Goal: Task Accomplishment & Management: Use online tool/utility

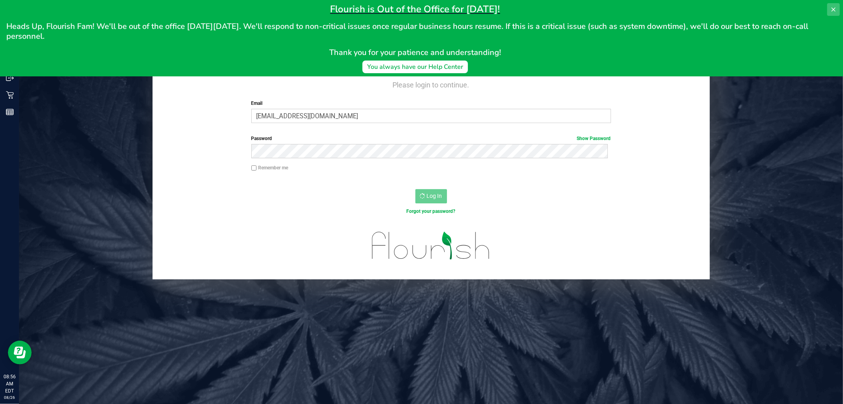
click at [836, 3] on button at bounding box center [833, 9] width 13 height 13
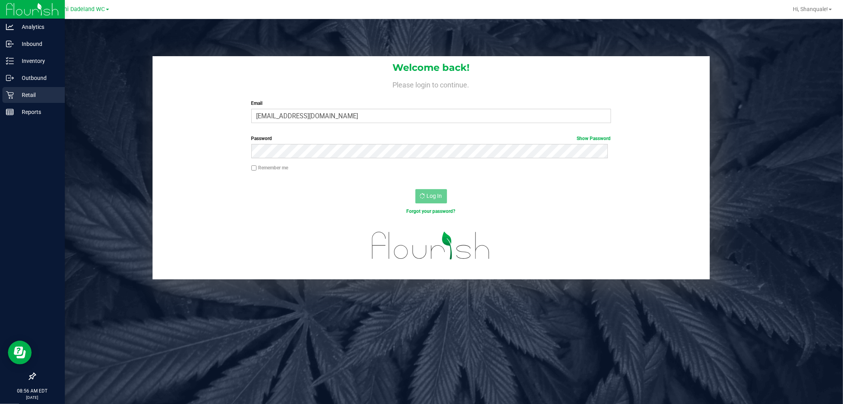
click at [4, 95] on div "Retail" at bounding box center [33, 95] width 62 height 16
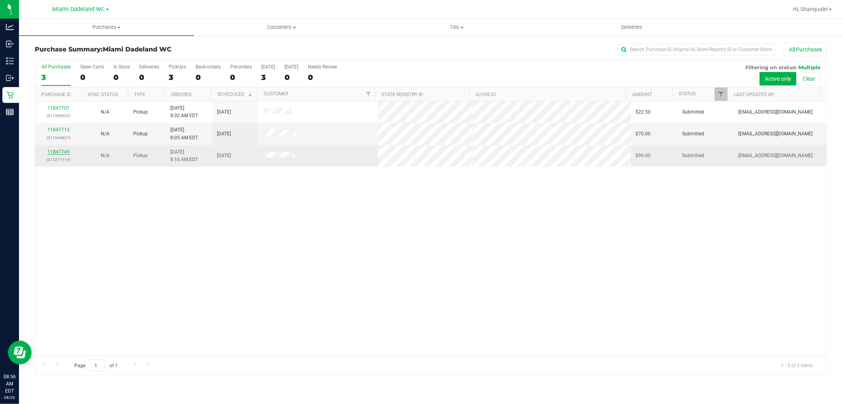
click at [62, 155] on link "11847749" at bounding box center [58, 152] width 22 height 6
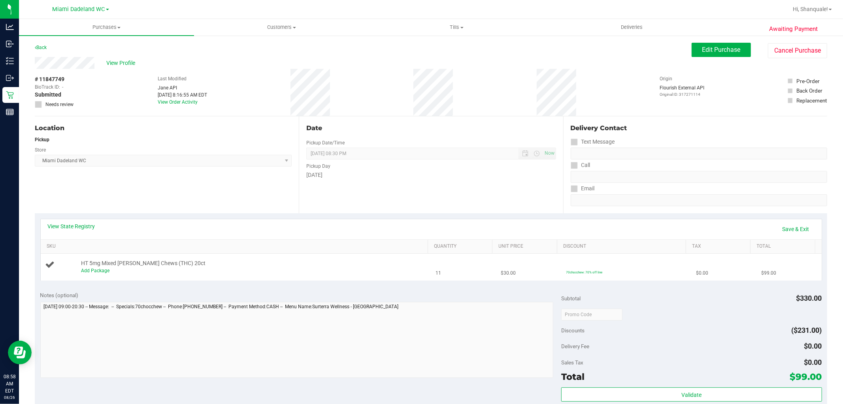
click at [113, 269] on div "Add Package" at bounding box center [252, 271] width 343 height 8
click at [100, 274] on div "Add Package" at bounding box center [252, 271] width 343 height 8
click at [102, 273] on link "Add Package" at bounding box center [95, 271] width 28 height 6
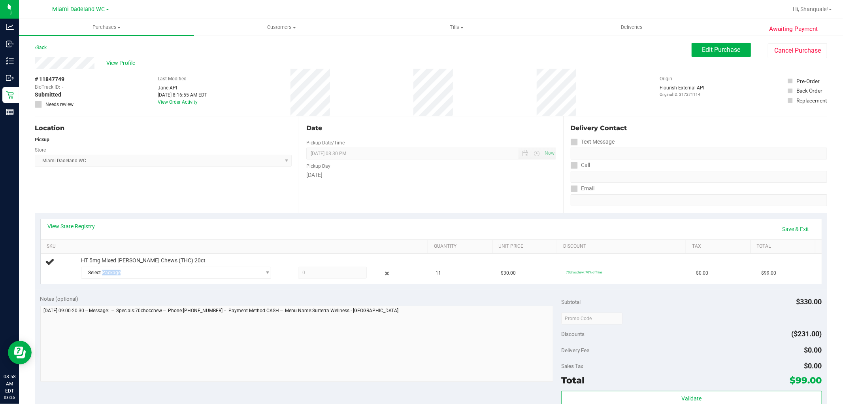
click at [102, 273] on span "Select Package" at bounding box center [170, 272] width 179 height 11
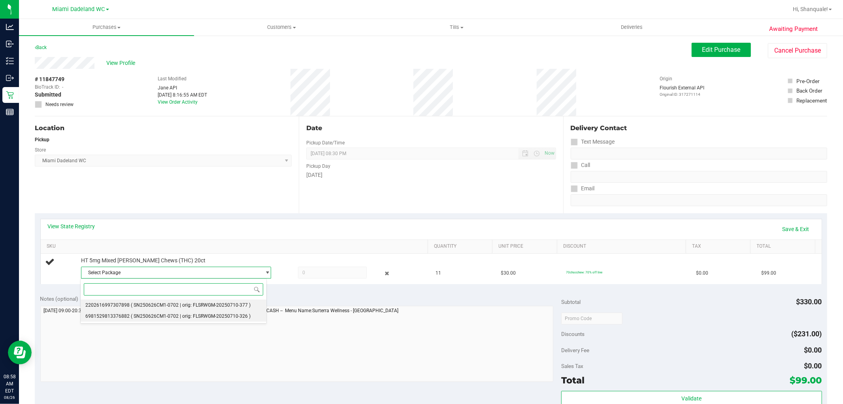
click at [217, 299] on ul "2202616997307898 ( SN250626CM1-0702 | orig: FLSRWGM-20250710-377 ) 698152981337…" at bounding box center [174, 299] width 186 height 0
click at [168, 302] on li "2202616997307898 ( SN250626CM1-0702 | orig: FLSRWGM-20250710-377 )" at bounding box center [174, 304] width 186 height 11
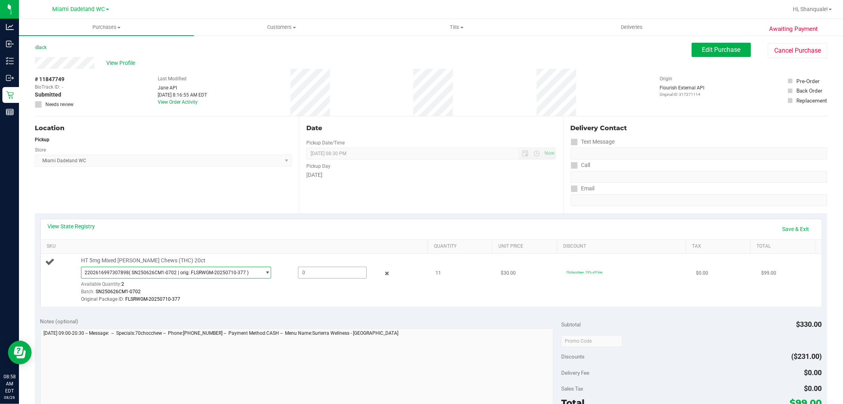
click at [338, 268] on span at bounding box center [332, 272] width 69 height 12
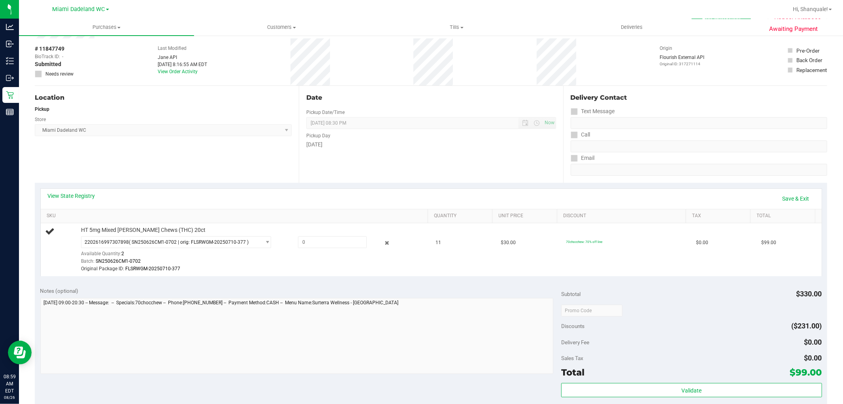
scroll to position [44, 0]
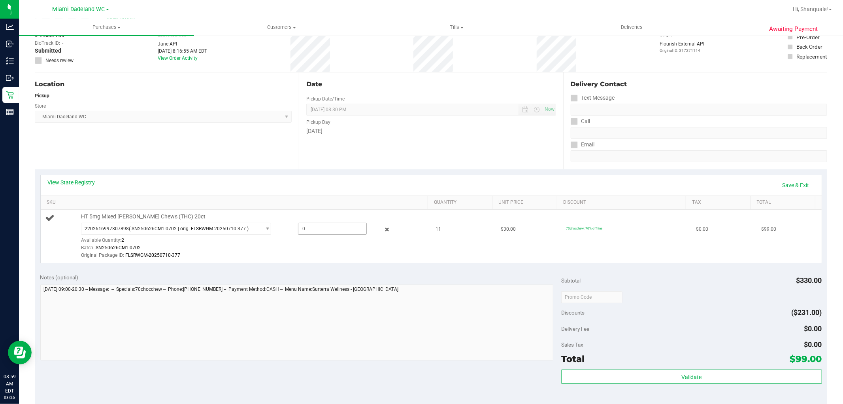
click at [335, 232] on span at bounding box center [332, 229] width 69 height 12
click at [300, 223] on span at bounding box center [332, 229] width 69 height 12
type input "2"
type input "2.0000"
click at [379, 244] on div "Batch: SN250626CM1-0702" at bounding box center [252, 248] width 343 height 8
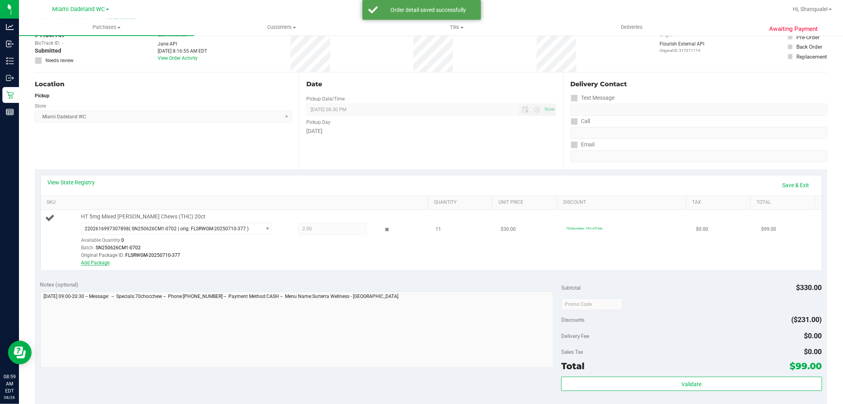
click at [104, 263] on link "Add Package" at bounding box center [95, 263] width 28 height 6
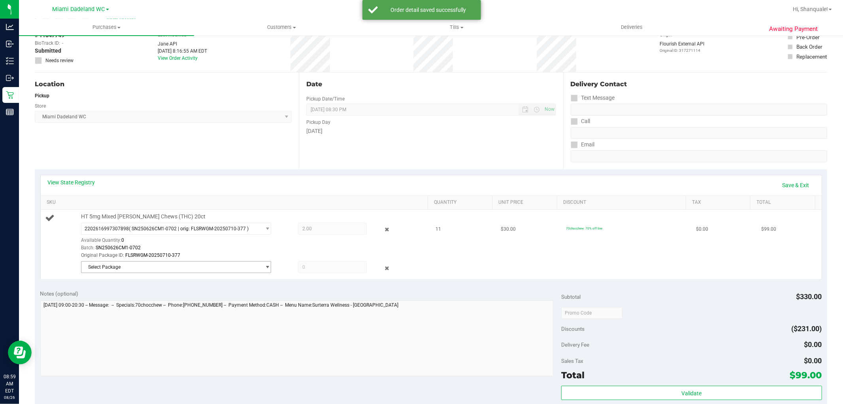
click at [200, 270] on span "Select Package" at bounding box center [170, 266] width 179 height 11
click at [200, 301] on span "( SN250626CM1-0702 | orig: FLSRWGM-20250710-326 )" at bounding box center [191, 300] width 120 height 6
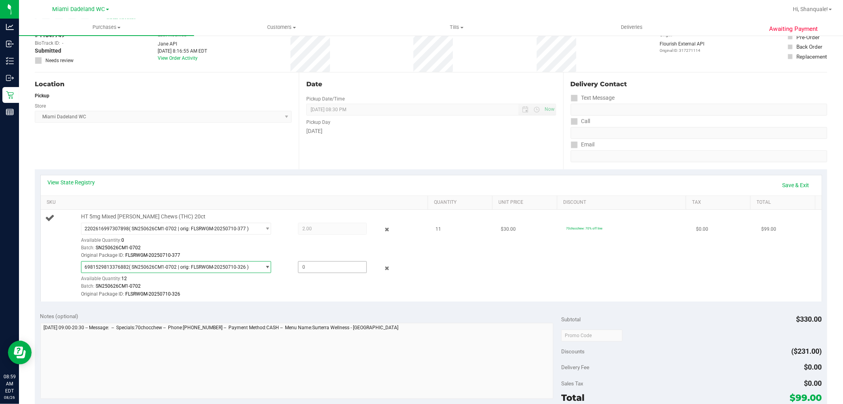
click at [310, 266] on span at bounding box center [332, 267] width 69 height 12
type input "9"
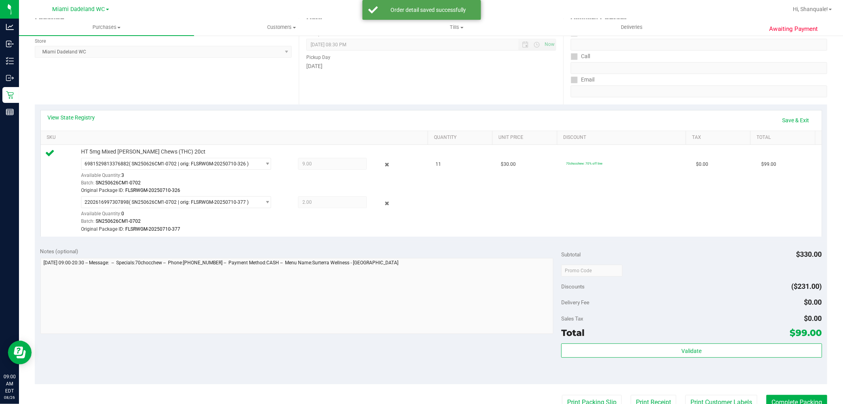
scroll to position [132, 0]
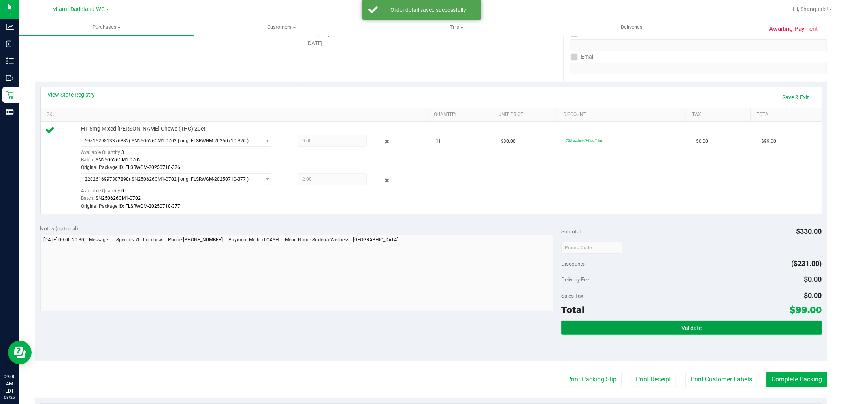
click at [685, 325] on span "Validate" at bounding box center [691, 327] width 20 height 6
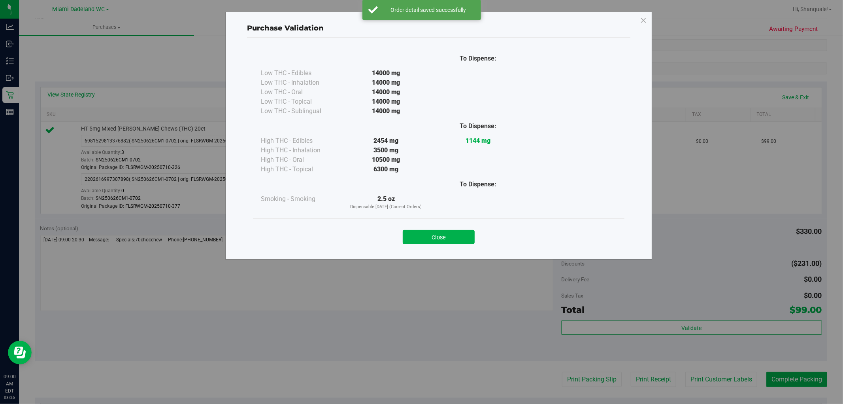
click at [436, 240] on button "Close" at bounding box center [439, 237] width 72 height 14
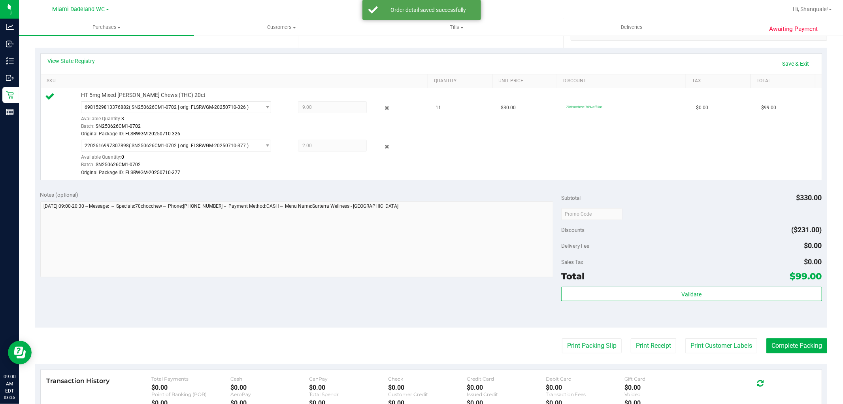
scroll to position [175, 0]
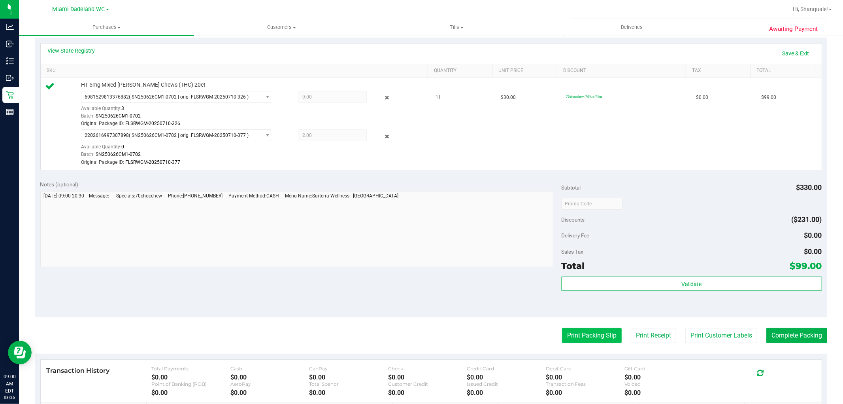
click at [578, 330] on button "Print Packing Slip" at bounding box center [592, 335] width 60 height 15
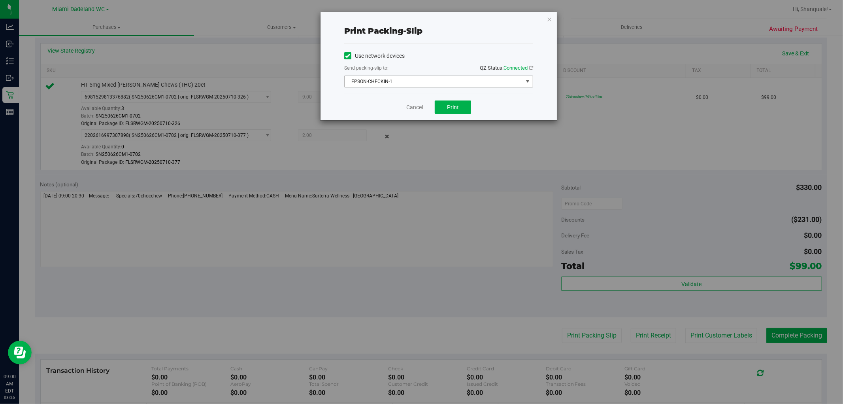
click at [414, 80] on span "EPSON-CHECKIN-1" at bounding box center [434, 81] width 178 height 11
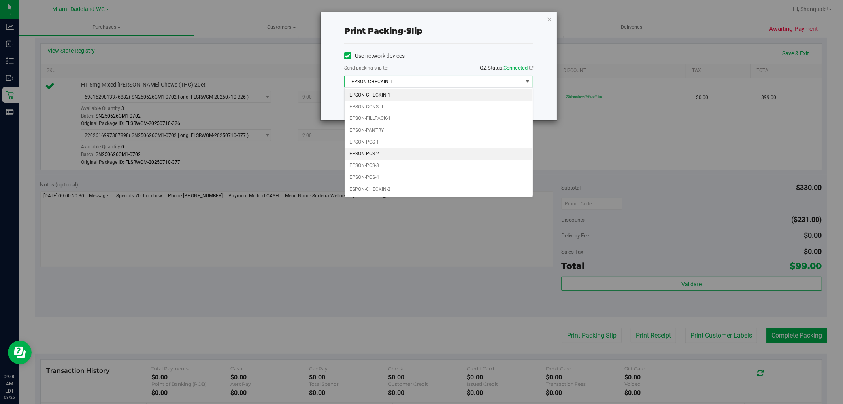
click at [413, 152] on li "EPSON-POS-2" at bounding box center [439, 154] width 188 height 12
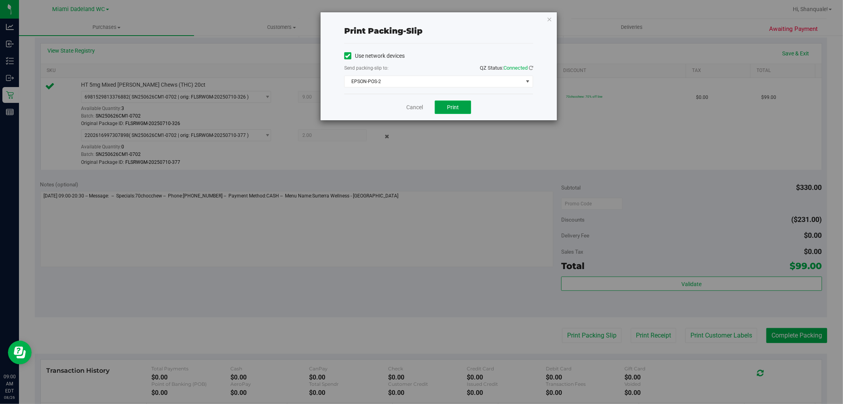
click at [463, 105] on button "Print" at bounding box center [453, 106] width 36 height 13
click at [417, 107] on link "Cancel" at bounding box center [414, 107] width 17 height 8
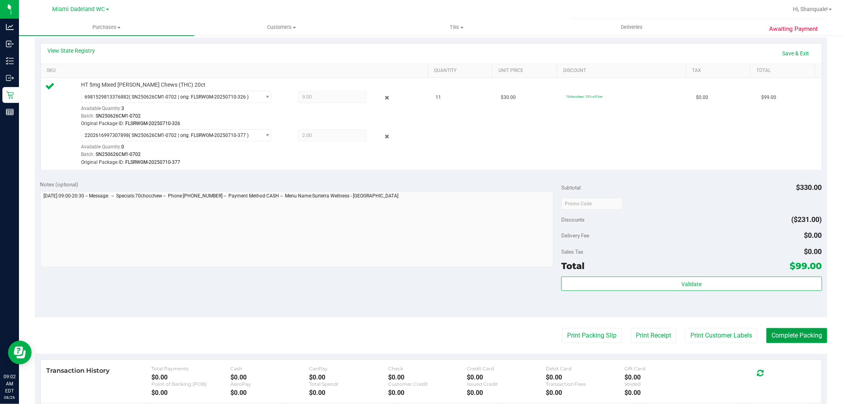
click at [780, 335] on button "Complete Packing" at bounding box center [796, 335] width 61 height 15
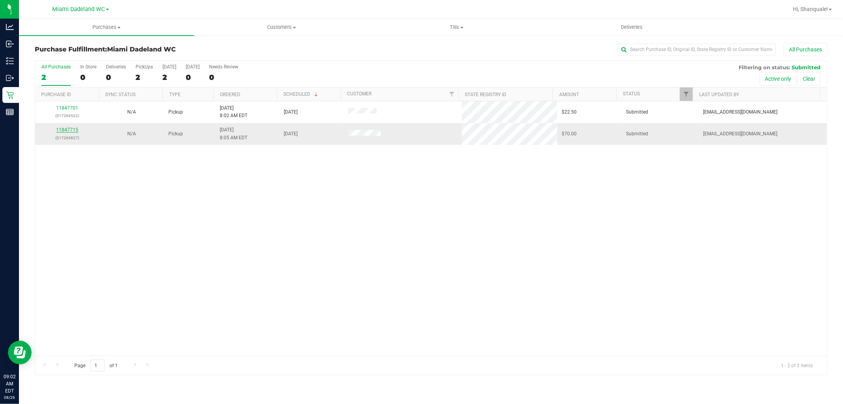
click at [67, 130] on link "11847715" at bounding box center [67, 130] width 22 height 6
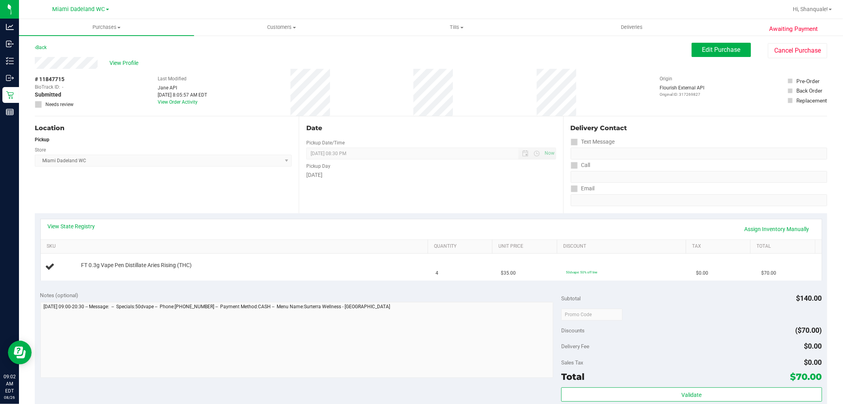
click at [85, 221] on div "View State Registry Assign Inventory Manually" at bounding box center [431, 229] width 781 height 20
click at [83, 223] on link "View State Registry" at bounding box center [71, 226] width 47 height 8
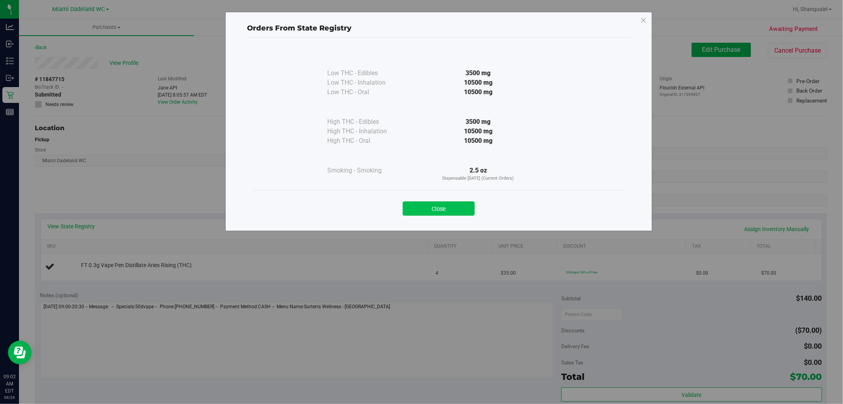
click at [454, 210] on button "Close" at bounding box center [439, 208] width 72 height 14
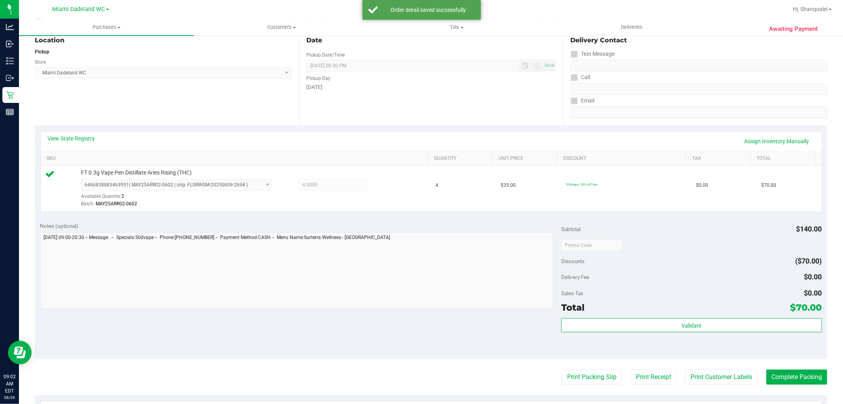
scroll to position [132, 0]
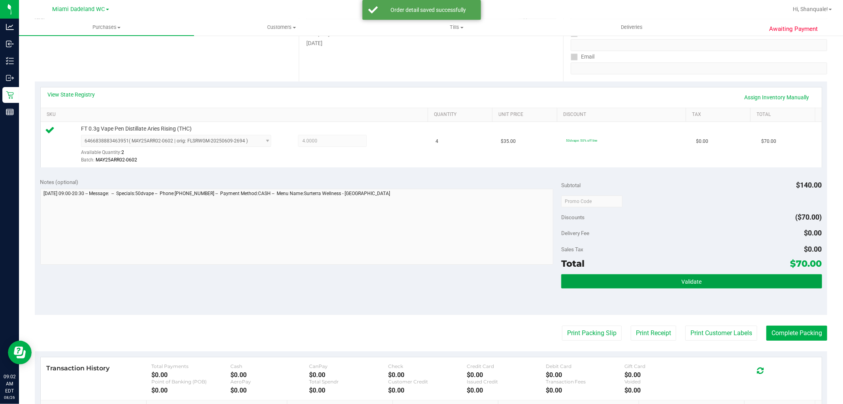
click at [662, 290] on div "Validate" at bounding box center [691, 292] width 260 height 36
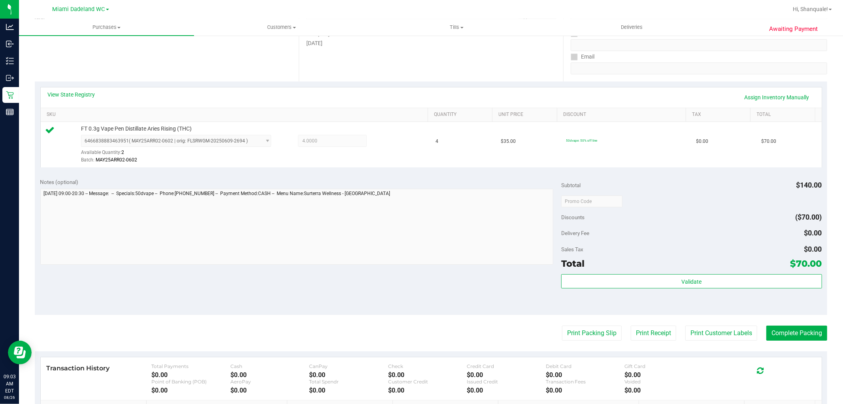
click at [664, 291] on div "Validate" at bounding box center [691, 292] width 260 height 36
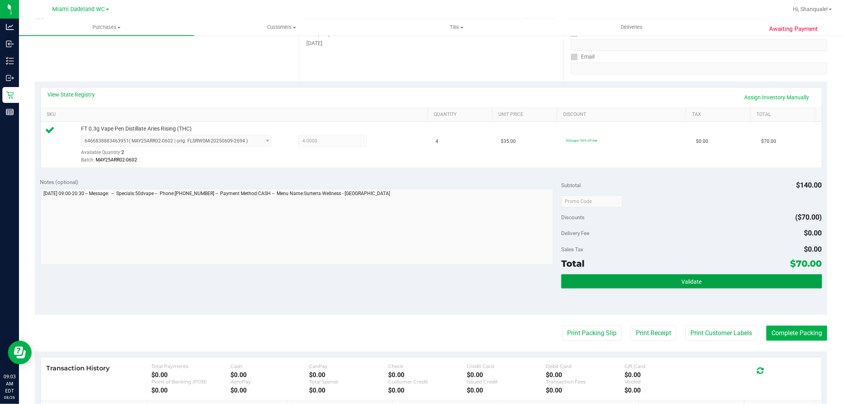
click at [662, 282] on button "Validate" at bounding box center [691, 281] width 260 height 14
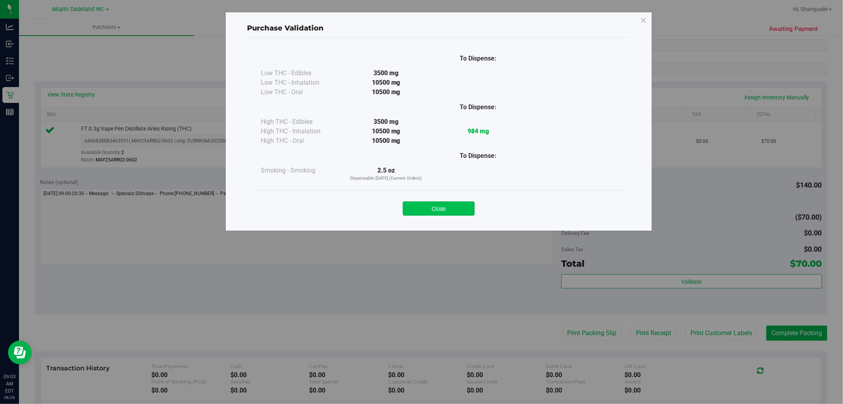
click at [445, 207] on button "Close" at bounding box center [439, 208] width 72 height 14
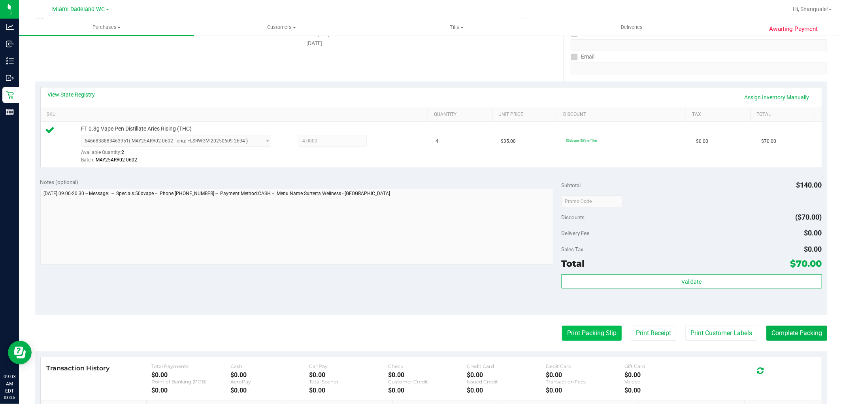
click at [585, 334] on button "Print Packing Slip" at bounding box center [592, 332] width 60 height 15
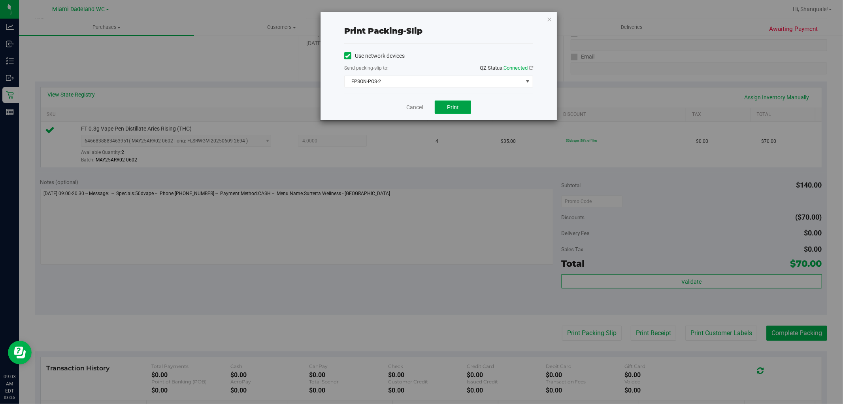
click at [448, 105] on span "Print" at bounding box center [453, 107] width 12 height 6
click at [421, 109] on link "Cancel" at bounding box center [414, 107] width 17 height 8
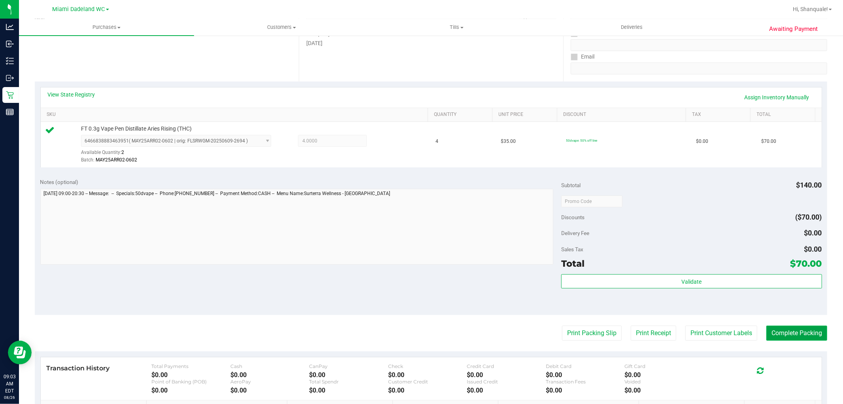
click at [784, 335] on button "Complete Packing" at bounding box center [796, 332] width 61 height 15
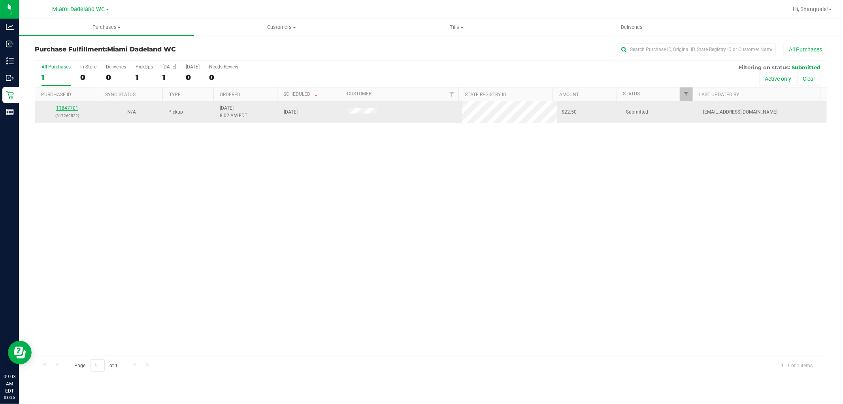
click at [74, 109] on link "11847701" at bounding box center [67, 108] width 22 height 6
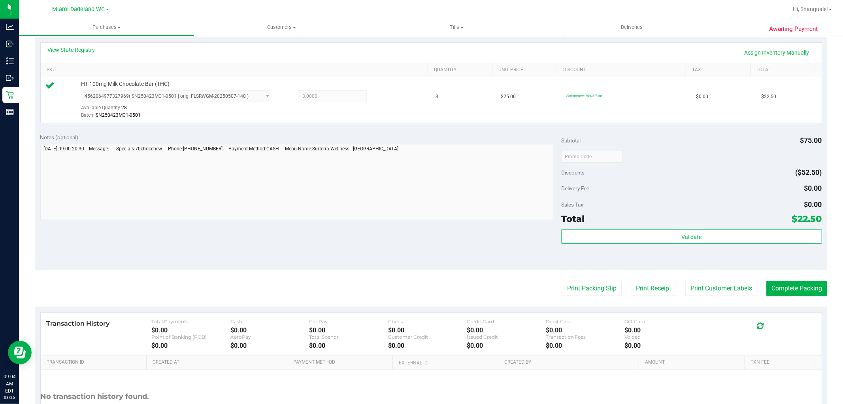
scroll to position [219, 0]
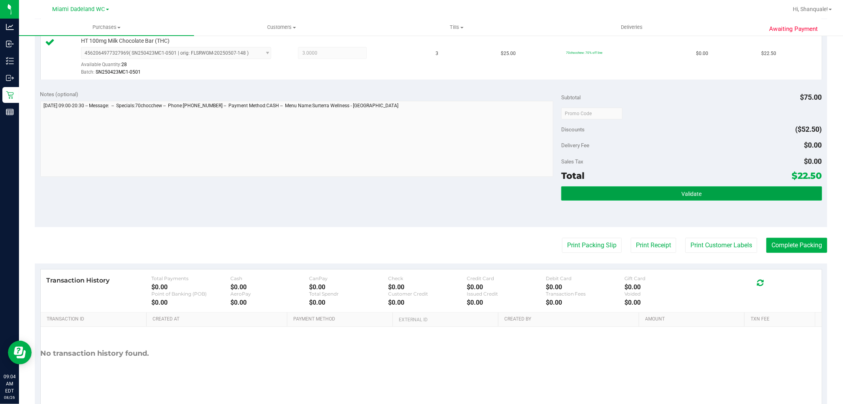
click at [638, 192] on button "Validate" at bounding box center [691, 193] width 260 height 14
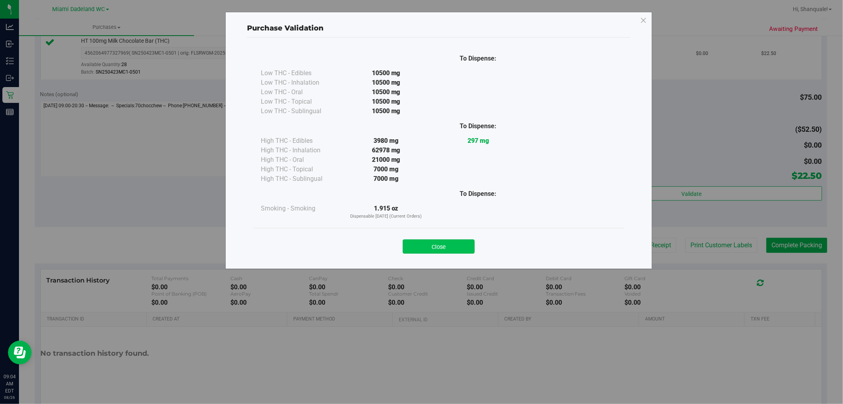
click at [439, 242] on button "Close" at bounding box center [439, 246] width 72 height 14
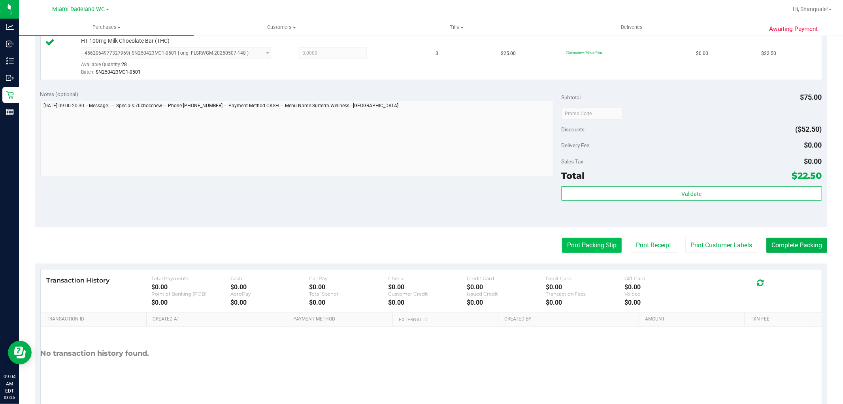
click at [581, 246] on button "Print Packing Slip" at bounding box center [592, 245] width 60 height 15
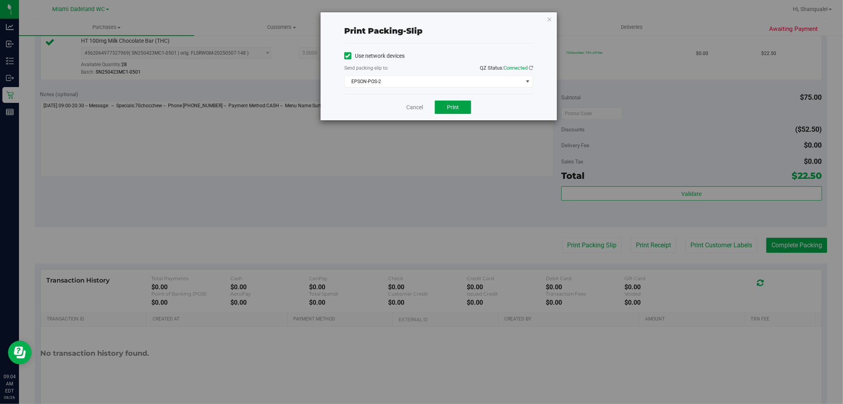
click at [439, 111] on button "Print" at bounding box center [453, 106] width 36 height 13
click at [419, 109] on link "Cancel" at bounding box center [414, 107] width 17 height 8
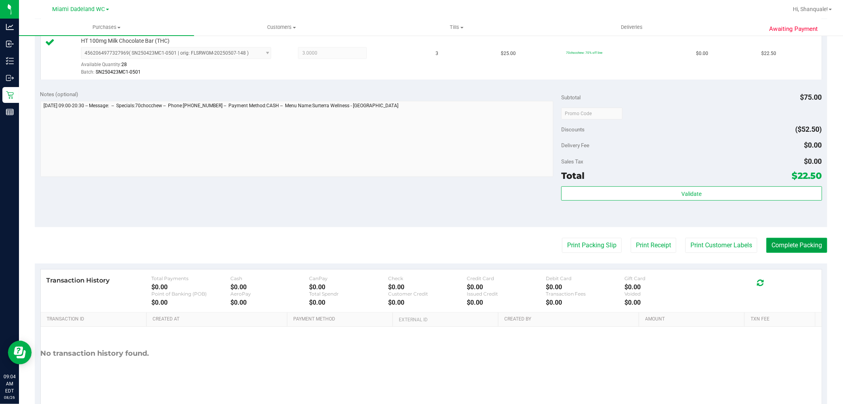
click at [802, 244] on button "Complete Packing" at bounding box center [796, 245] width 61 height 15
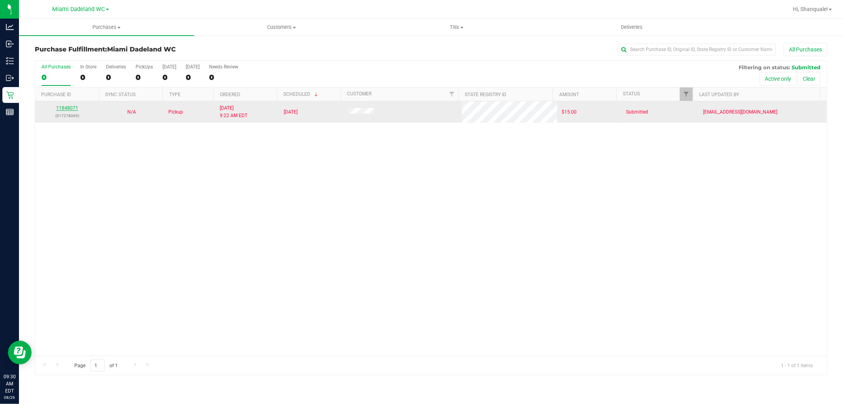
click at [72, 108] on link "11848071" at bounding box center [67, 108] width 22 height 6
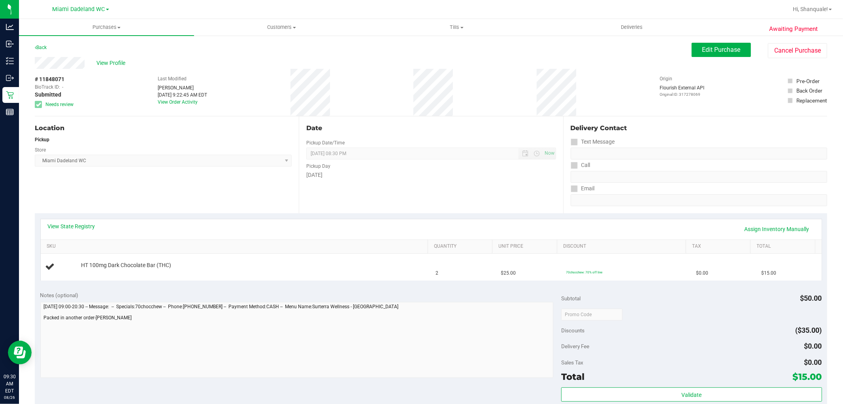
click at [81, 230] on div "View State Registry Assign Inventory Manually" at bounding box center [431, 228] width 767 height 13
click at [80, 224] on link "View State Registry" at bounding box center [71, 226] width 47 height 8
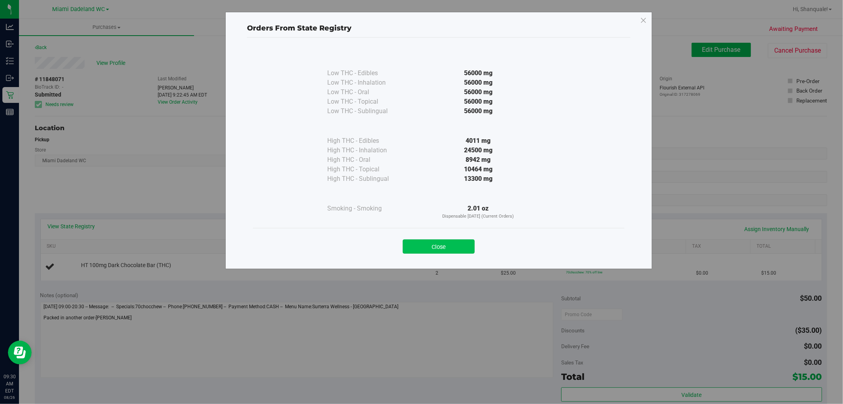
click at [438, 246] on button "Close" at bounding box center [439, 246] width 72 height 14
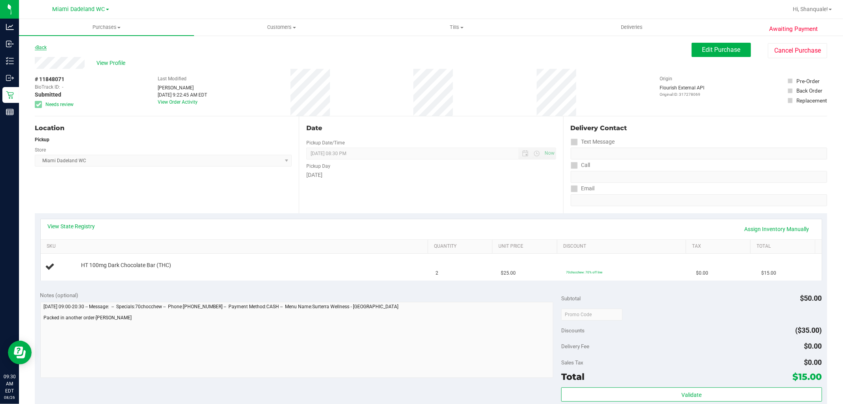
click at [36, 46] on link "Back" at bounding box center [41, 48] width 12 height 6
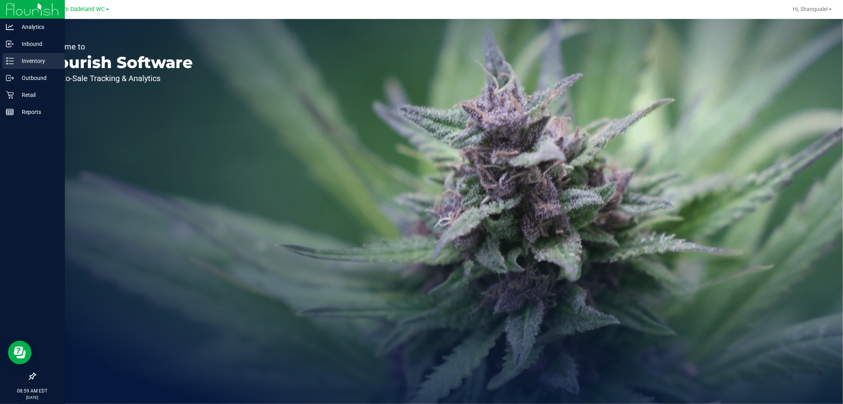
click at [18, 59] on p "Inventory" at bounding box center [37, 60] width 47 height 9
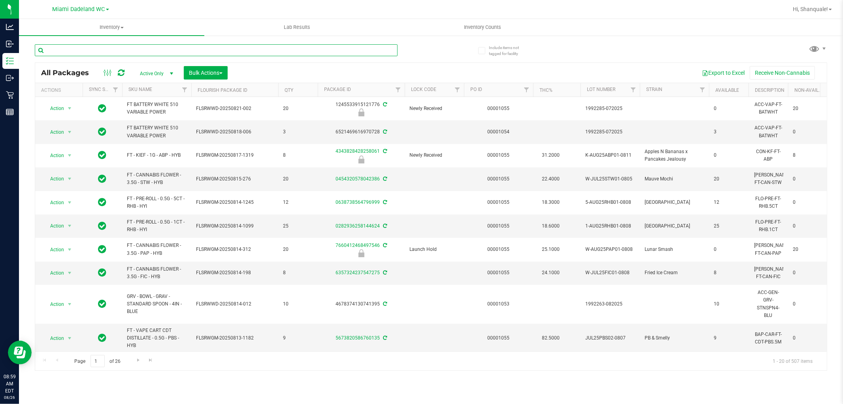
drag, startPoint x: 149, startPoint y: 47, endPoint x: 143, endPoint y: 49, distance: 5.8
click at [144, 49] on input "text" at bounding box center [216, 50] width 363 height 12
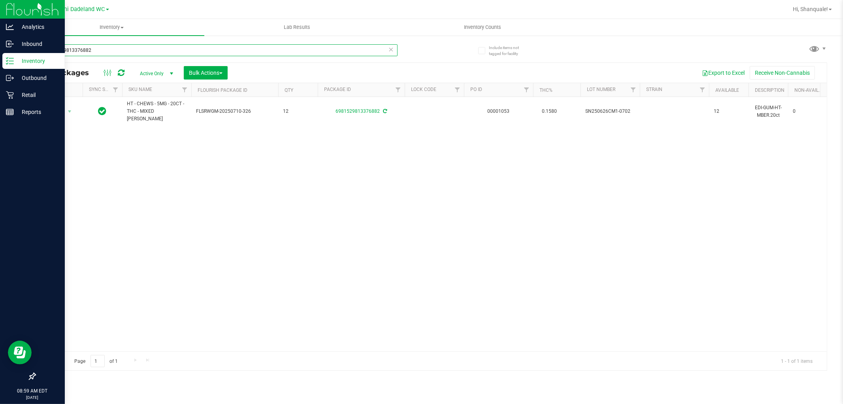
type input "6981529813376882"
